Goal: Transaction & Acquisition: Purchase product/service

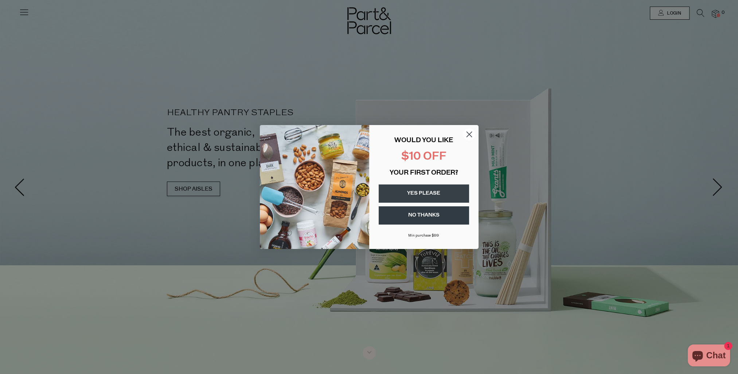
click at [441, 192] on button "YES PLEASE" at bounding box center [424, 193] width 90 height 18
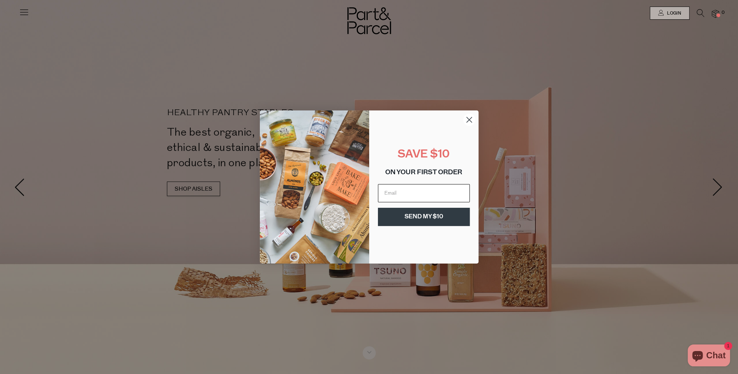
click at [436, 192] on input "Email" at bounding box center [424, 193] width 92 height 18
type input "alice.chacko25@gmail.com"
click at [426, 218] on button "SEND MY $10" at bounding box center [424, 217] width 92 height 18
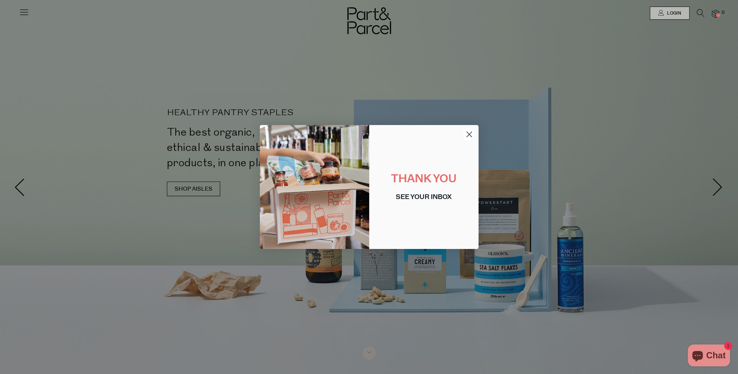
click at [467, 132] on icon "Close dialog" at bounding box center [469, 134] width 5 height 5
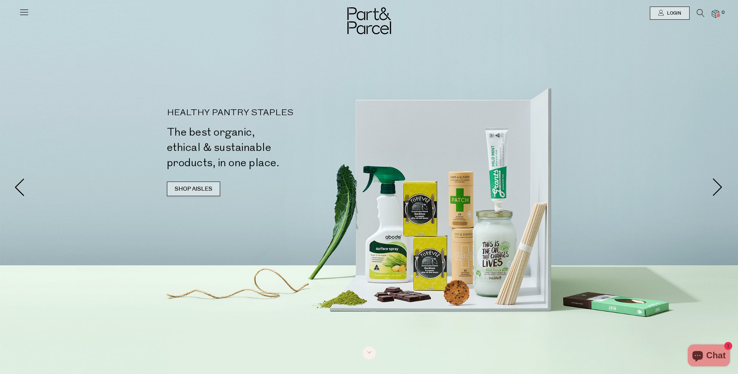
click at [191, 190] on link "SHOP AISLES" at bounding box center [193, 189] width 53 height 15
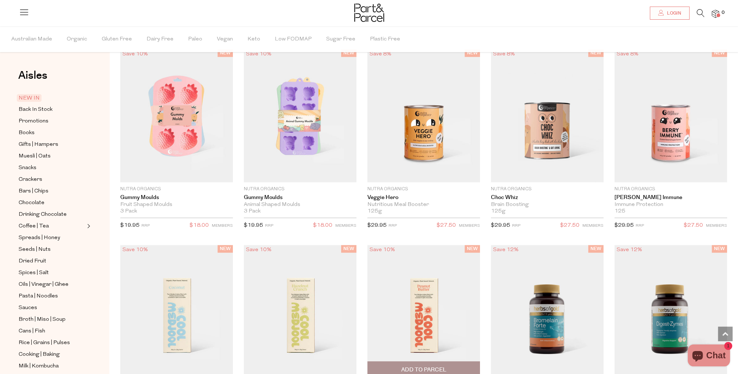
scroll to position [682, 0]
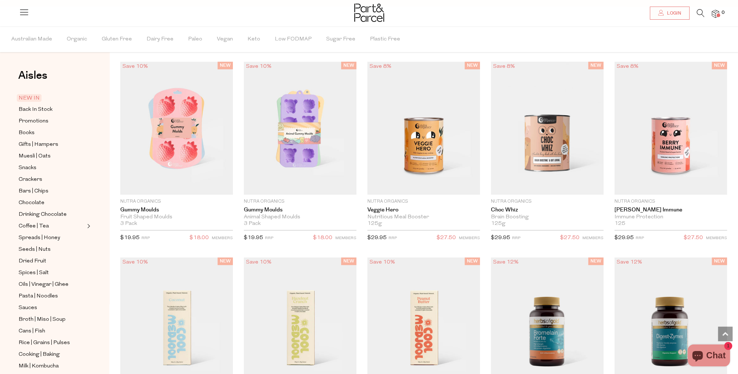
click at [20, 98] on span "NEW IN" at bounding box center [29, 98] width 25 height 8
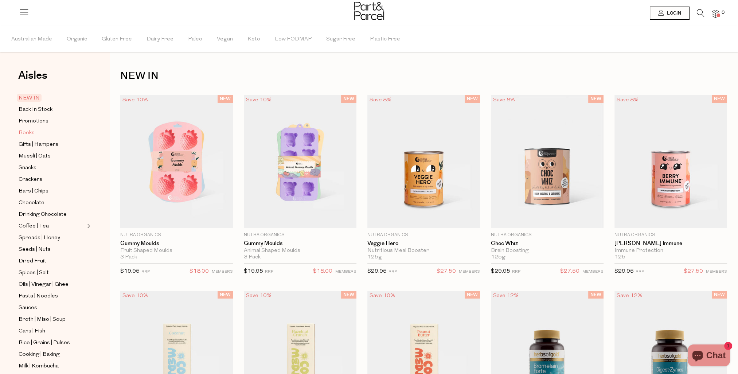
click at [22, 132] on span "Books" at bounding box center [27, 133] width 16 height 9
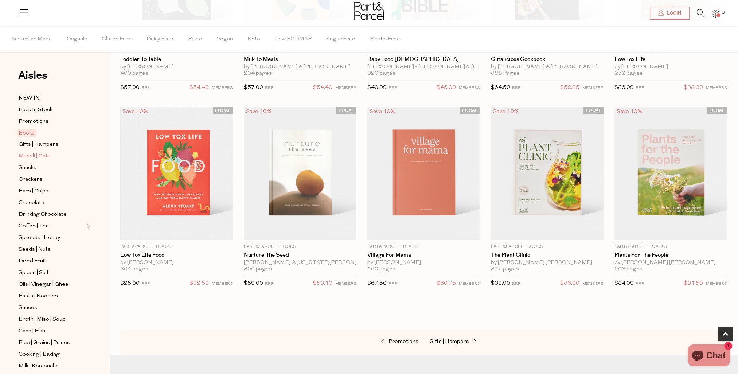
scroll to position [188, 0]
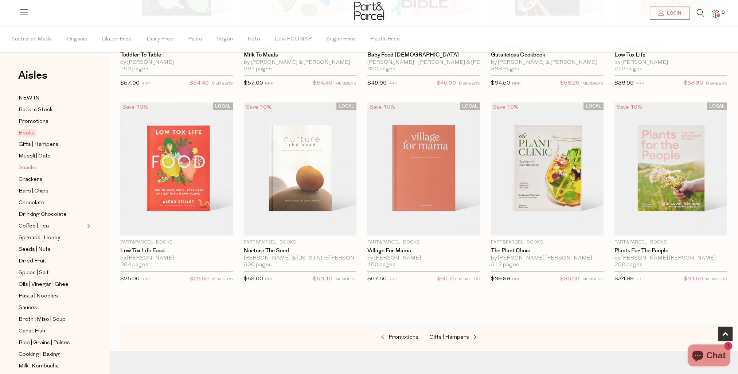
click at [26, 168] on span "Snacks" at bounding box center [28, 168] width 18 height 9
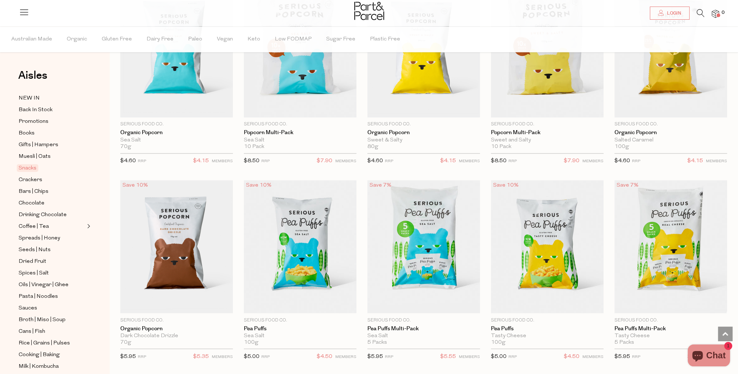
scroll to position [1713, 0]
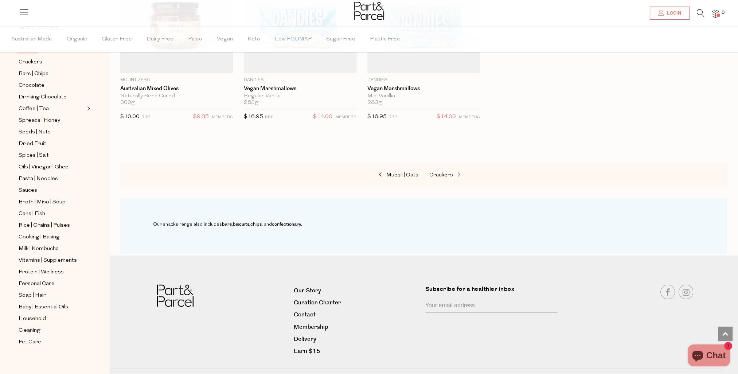
scroll to position [119, 0]
click at [44, 257] on span "Vitamins | Supplements" at bounding box center [48, 258] width 58 height 9
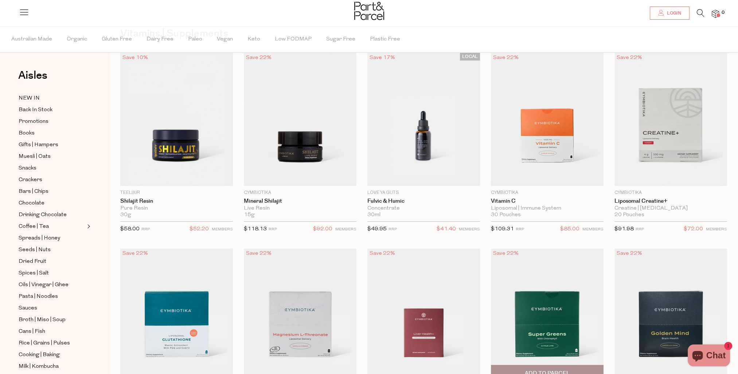
scroll to position [36, 0]
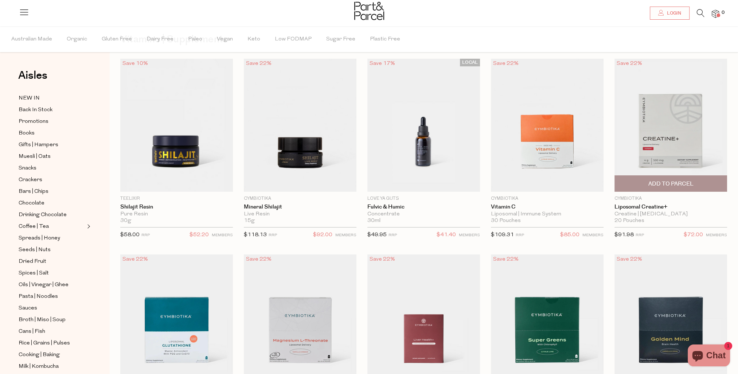
click at [664, 117] on img at bounding box center [670, 125] width 113 height 133
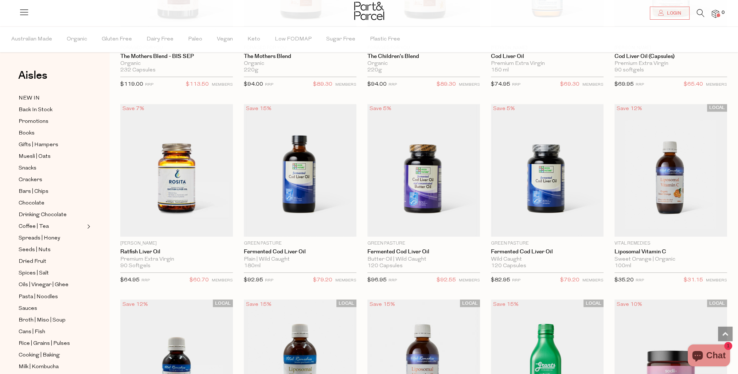
scroll to position [1567, 0]
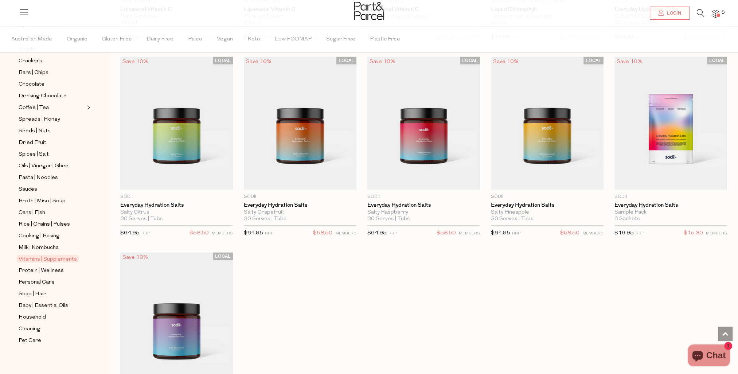
scroll to position [119, 0]
click at [29, 269] on span "Protein | Wellness" at bounding box center [41, 270] width 45 height 9
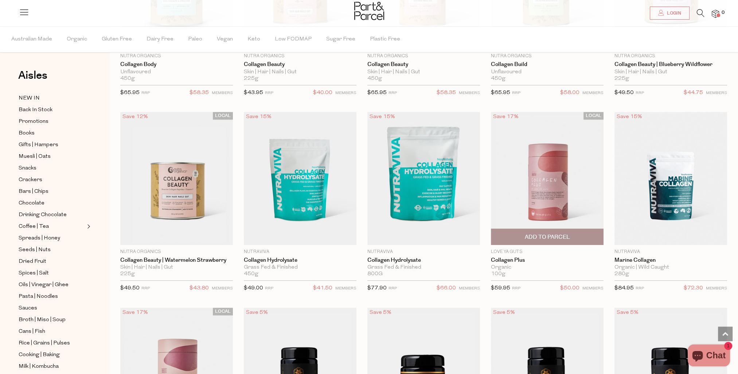
scroll to position [765, 0]
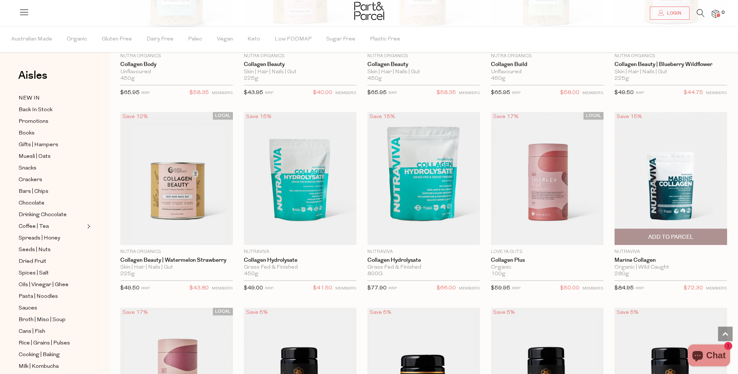
click at [671, 179] on img at bounding box center [670, 178] width 113 height 133
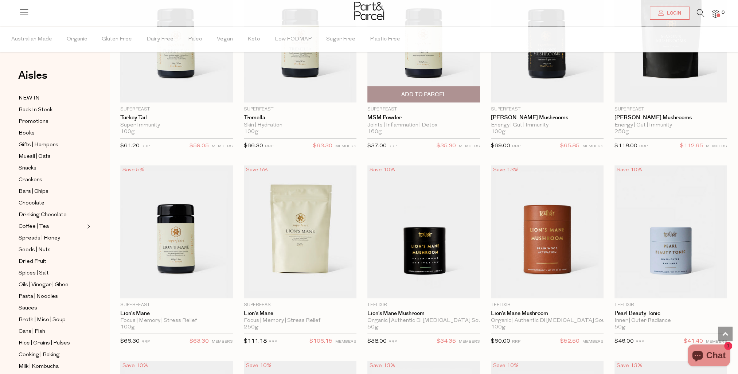
scroll to position [1421, 0]
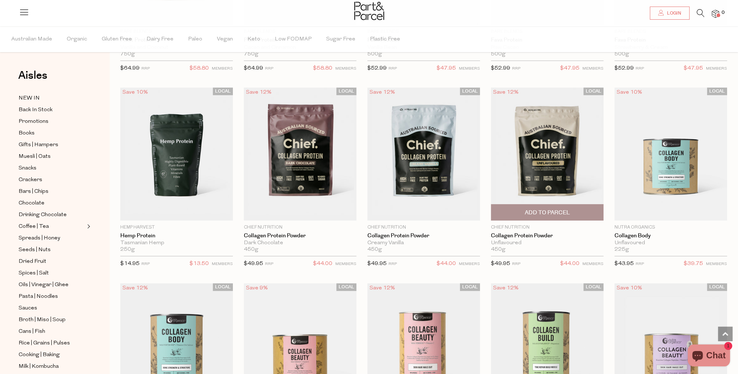
scroll to position [401, 0]
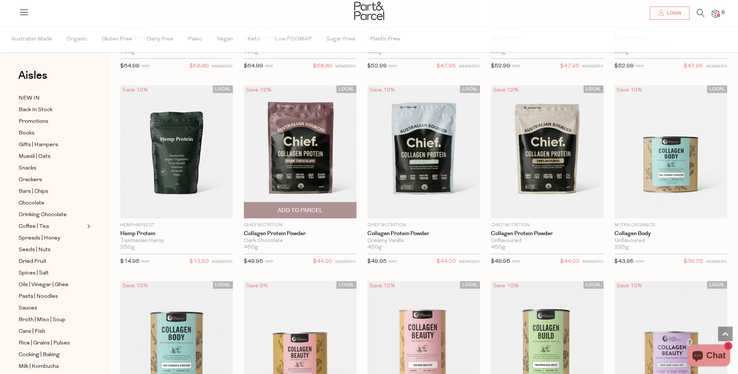
click at [310, 152] on img at bounding box center [300, 151] width 113 height 133
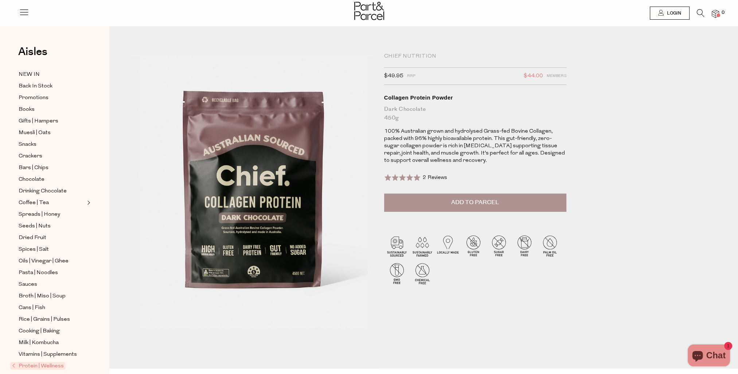
click at [628, 222] on div "Chief Nutrition $49.95 RRP $44.00 Members Available: In Stock Collagen Protein …" at bounding box center [429, 208] width 607 height 320
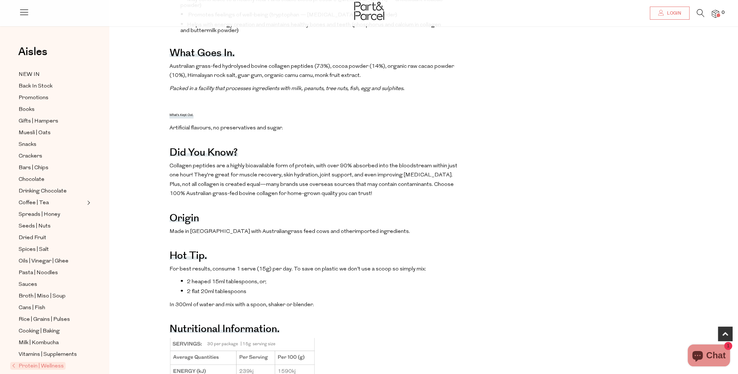
scroll to position [474, 0]
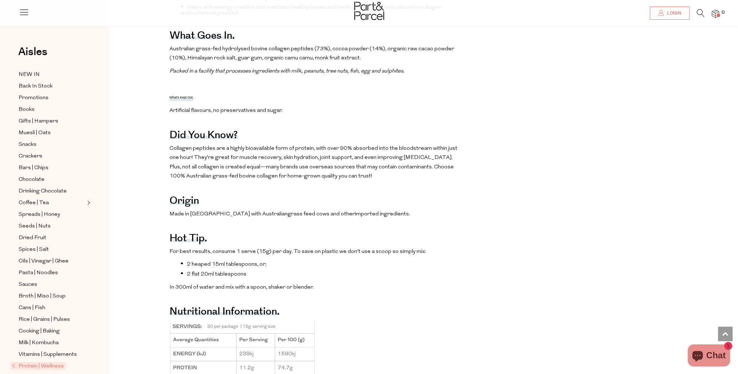
click at [573, 136] on div "The benefits. One of the few sources that naturally contain all 20 [MEDICAL_DAT…" at bounding box center [429, 206] width 629 height 572
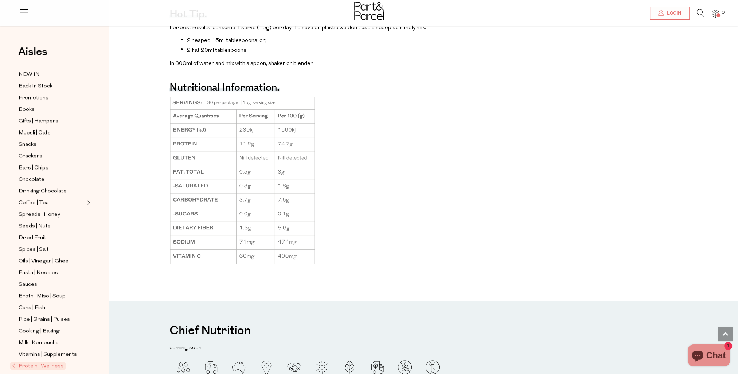
scroll to position [838, 0]
